Goal: Task Accomplishment & Management: Use online tool/utility

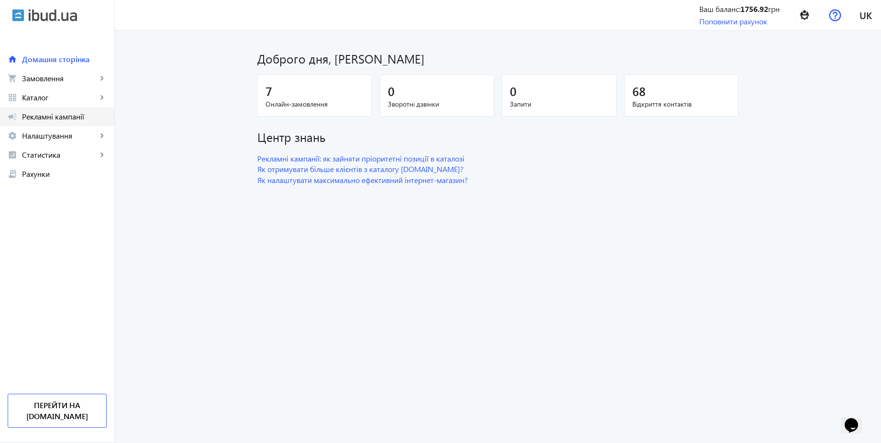
click at [53, 118] on span "Рекламні кампанії" at bounding box center [64, 117] width 85 height 10
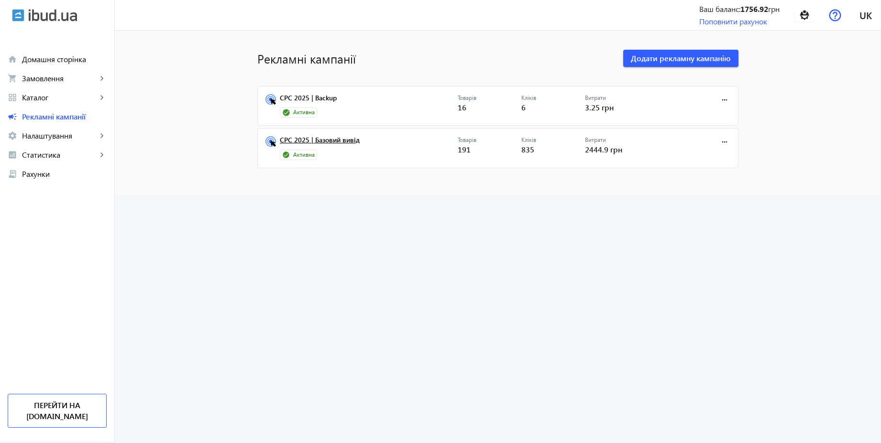
click at [338, 143] on link "CPC 2025 | Базовий вивід" at bounding box center [369, 142] width 178 height 13
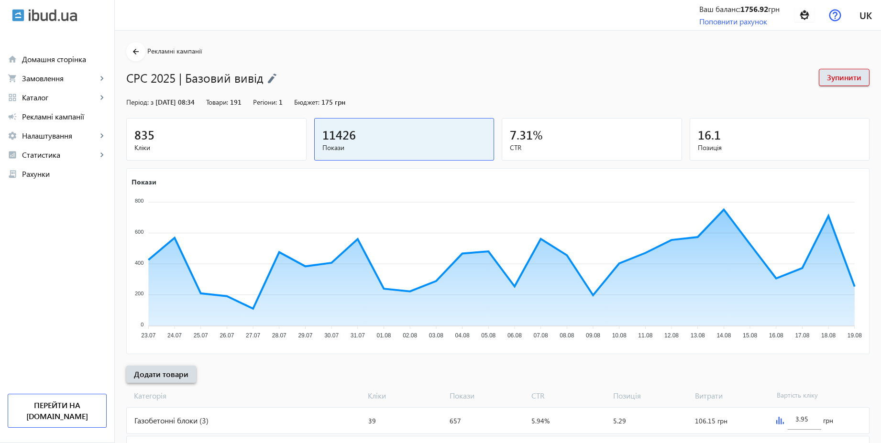
click at [167, 369] on span "Додати товари" at bounding box center [161, 374] width 55 height 11
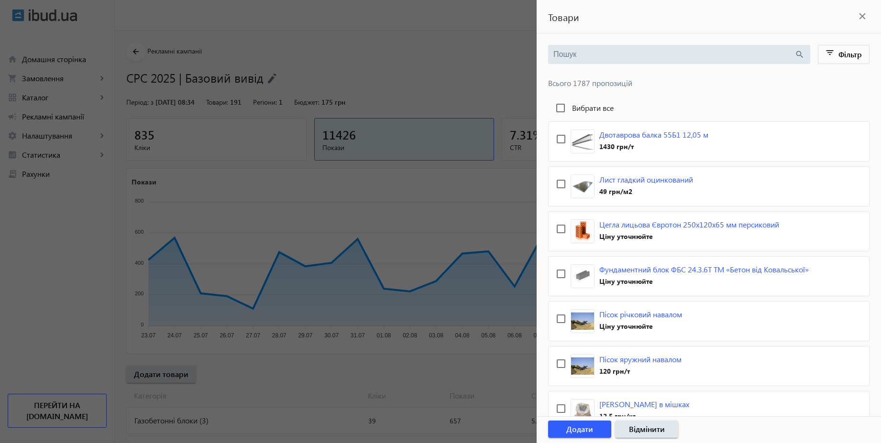
click at [620, 50] on input "search" at bounding box center [674, 54] width 241 height 11
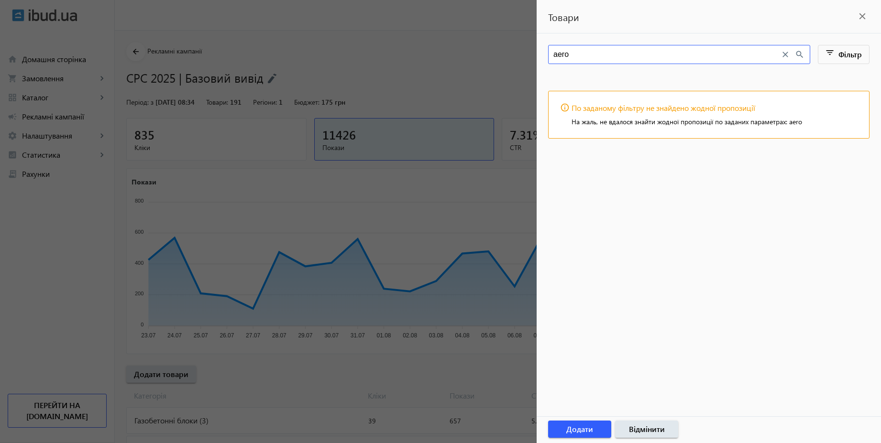
type input "aeroc"
click at [471, 52] on div at bounding box center [440, 221] width 881 height 443
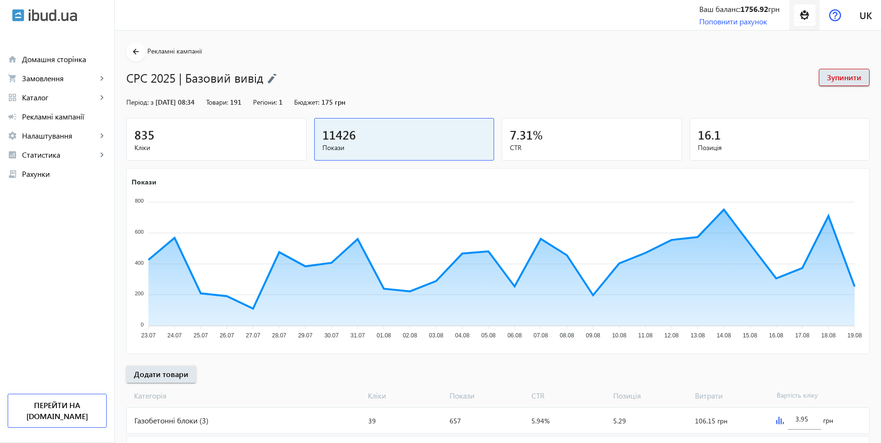
click at [806, 15] on img at bounding box center [805, 15] width 22 height 22
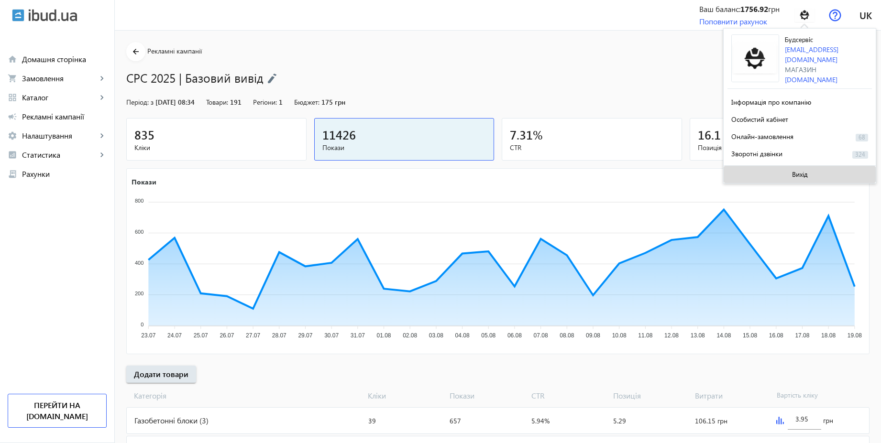
click at [798, 176] on span "Вихід" at bounding box center [800, 175] width 16 height 8
